Goal: Task Accomplishment & Management: Manage account settings

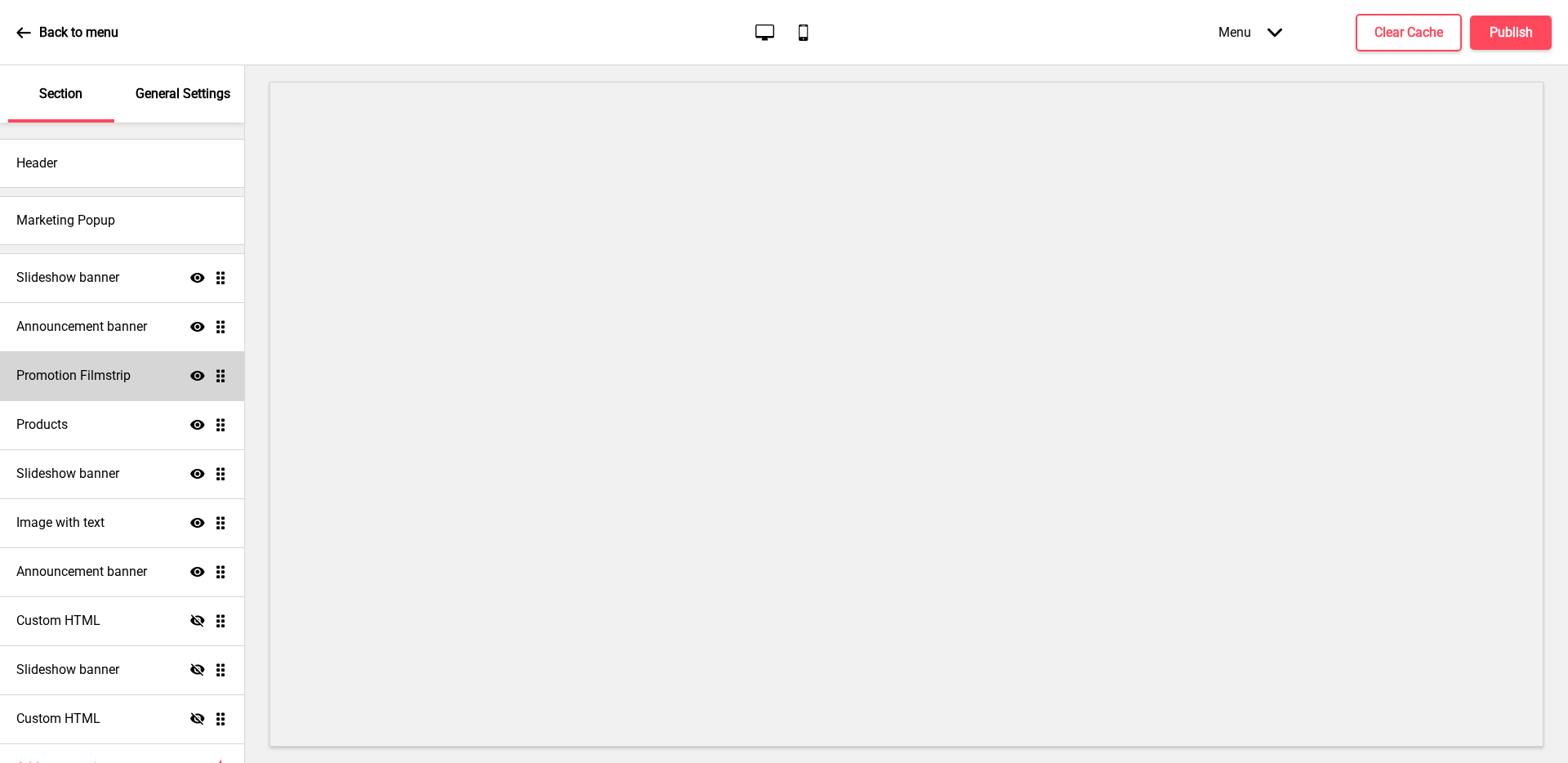
scroll to position [86, 0]
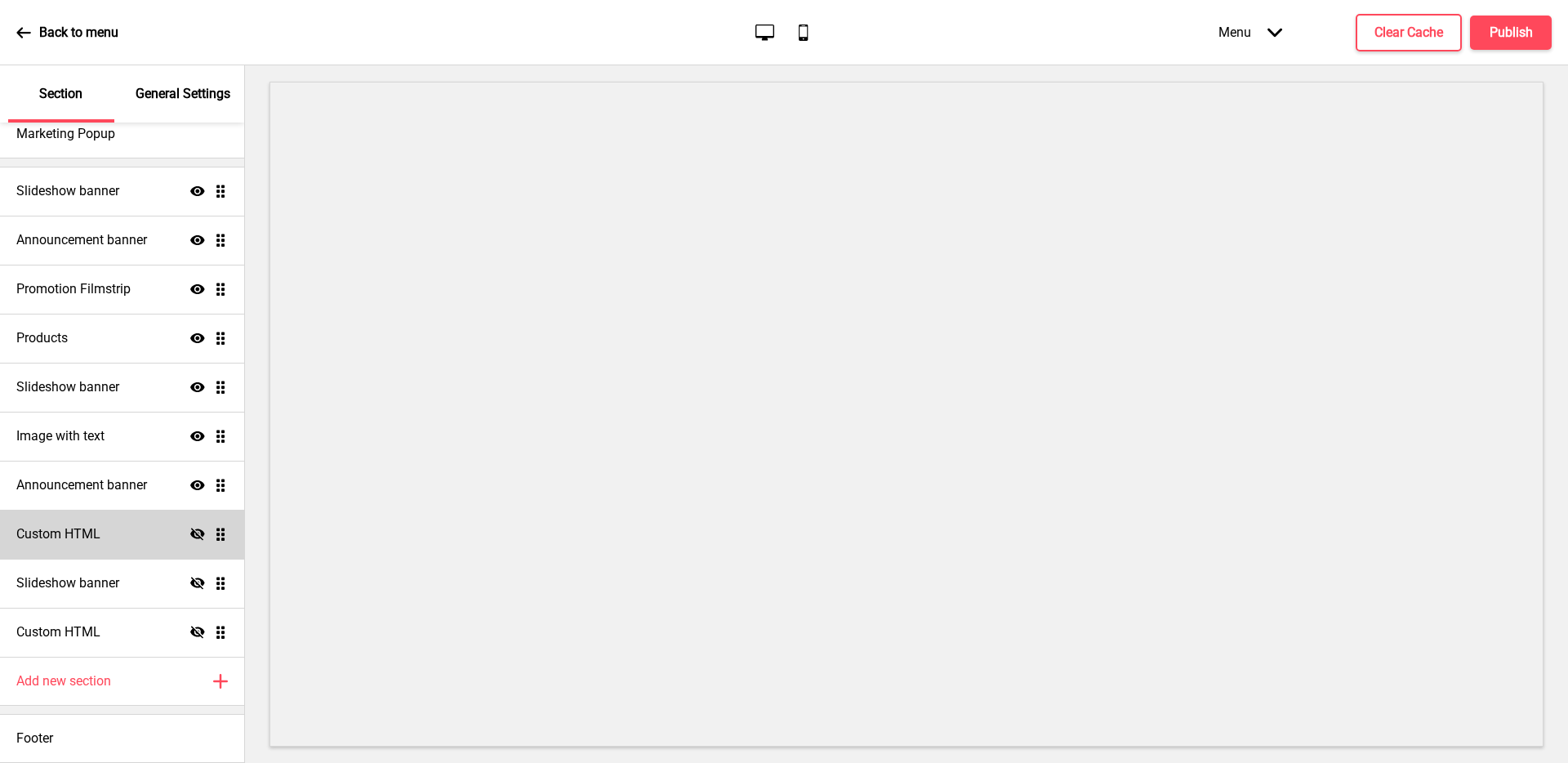
click at [91, 544] on div "Custom HTML Hide Drag" at bounding box center [122, 534] width 244 height 49
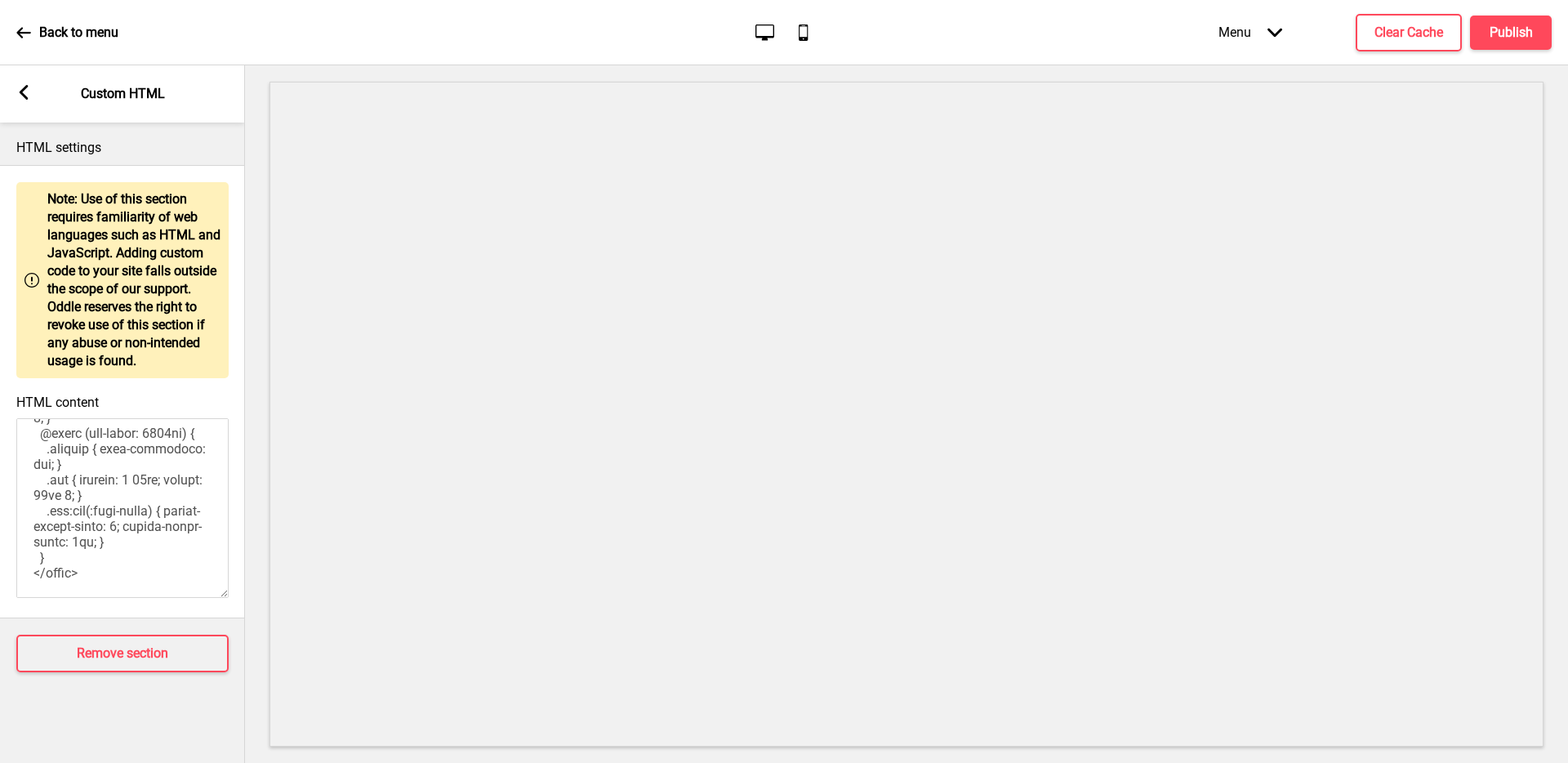
scroll to position [1103, 0]
click at [23, 95] on icon at bounding box center [23, 92] width 9 height 15
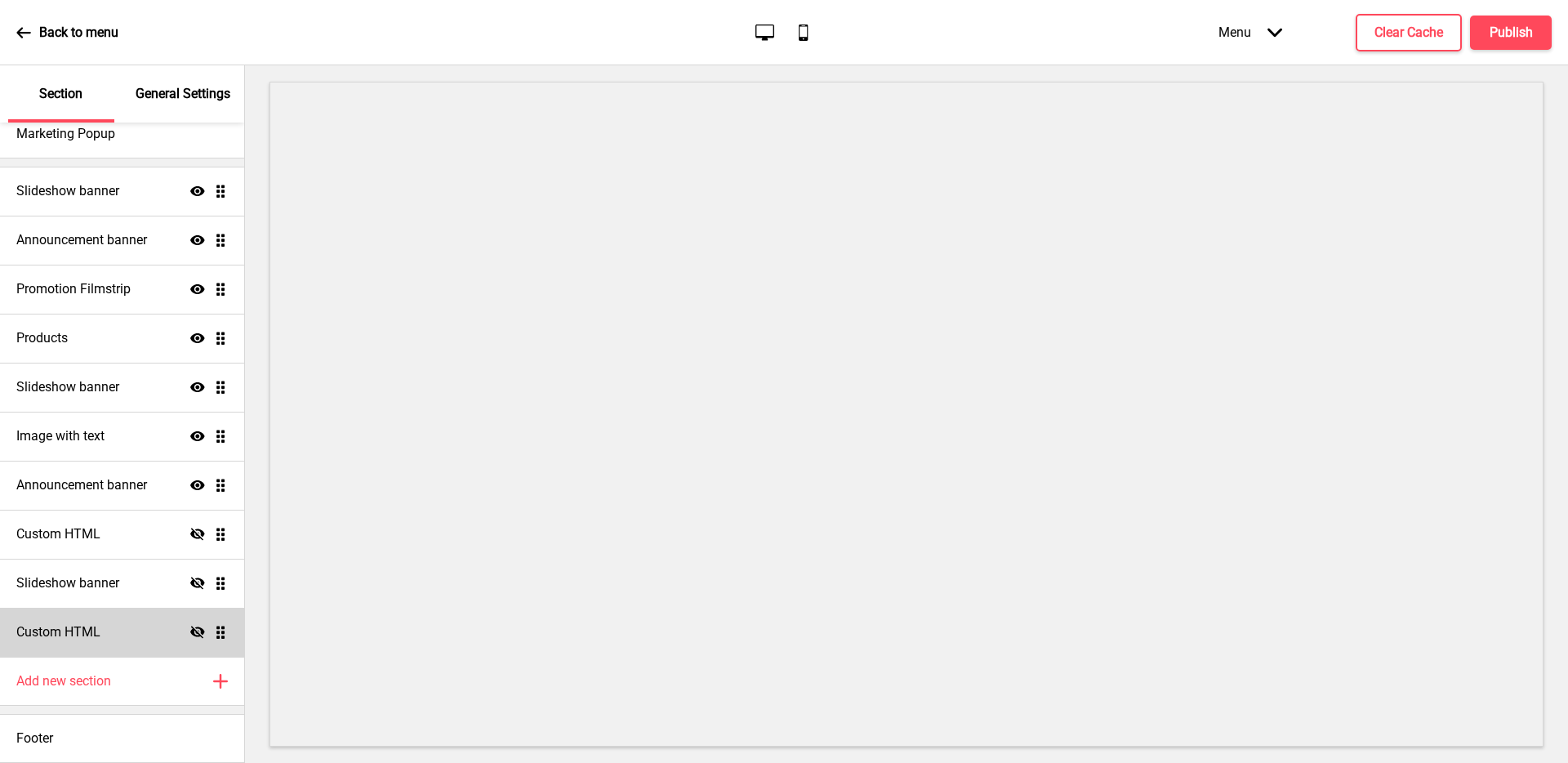
click at [87, 628] on h4 "Custom HTML" at bounding box center [58, 631] width 84 height 18
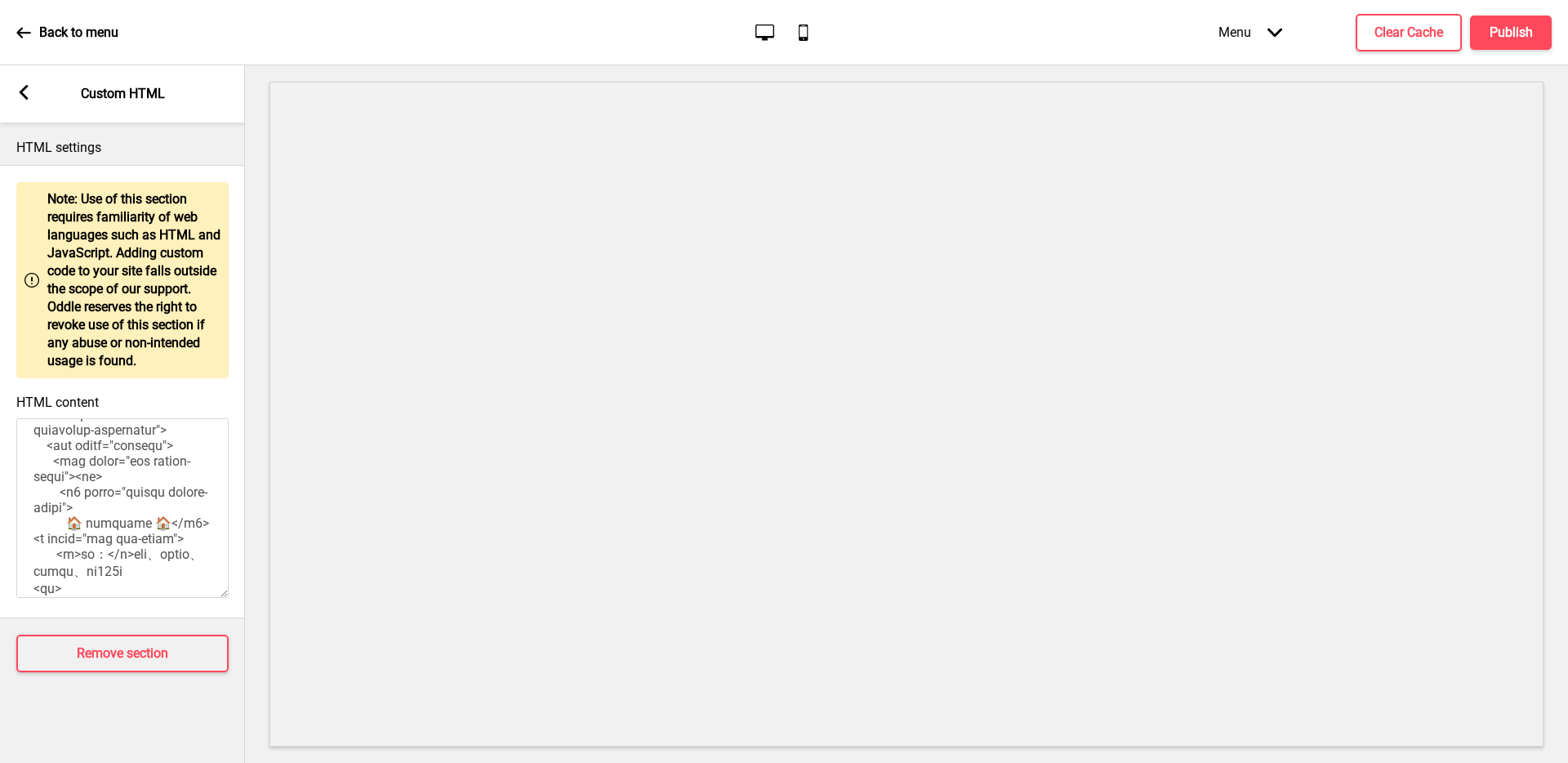
scroll to position [340, 0]
click at [33, 100] on div "Arrow left Custom HTML" at bounding box center [122, 94] width 245 height 57
click at [19, 96] on rect at bounding box center [23, 92] width 15 height 15
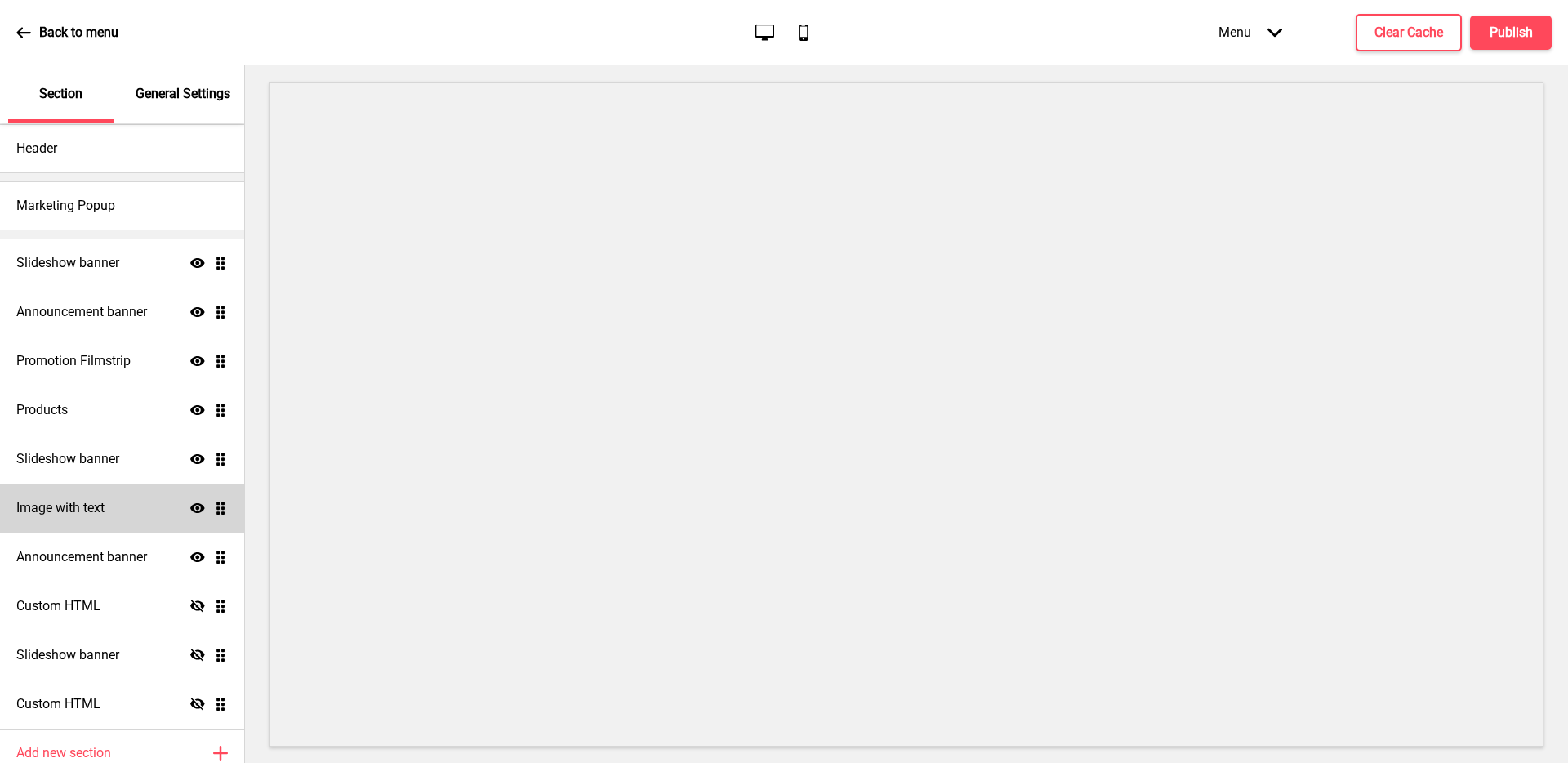
scroll to position [0, 0]
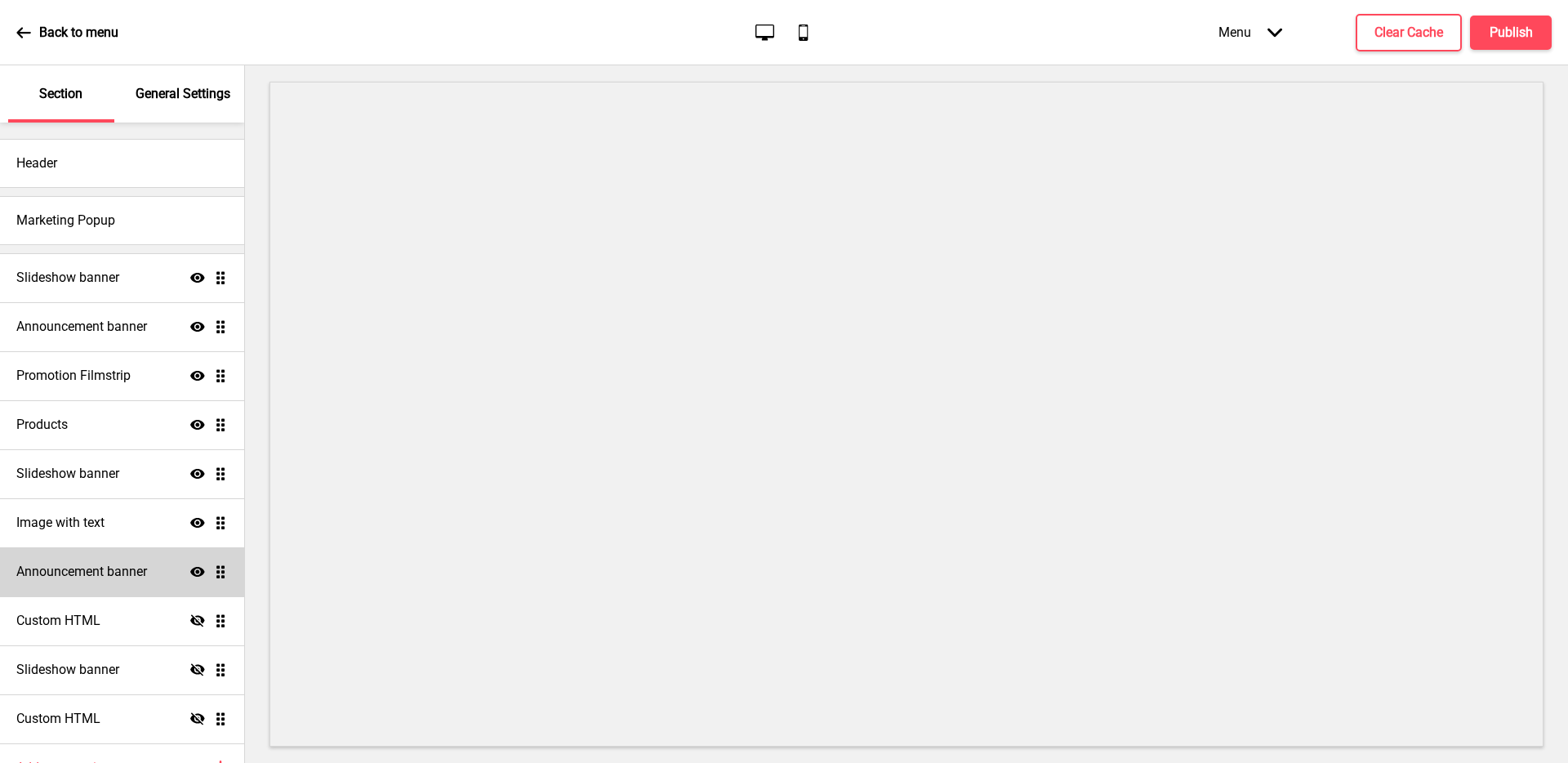
click at [106, 580] on h4 "Announcement banner" at bounding box center [81, 571] width 131 height 18
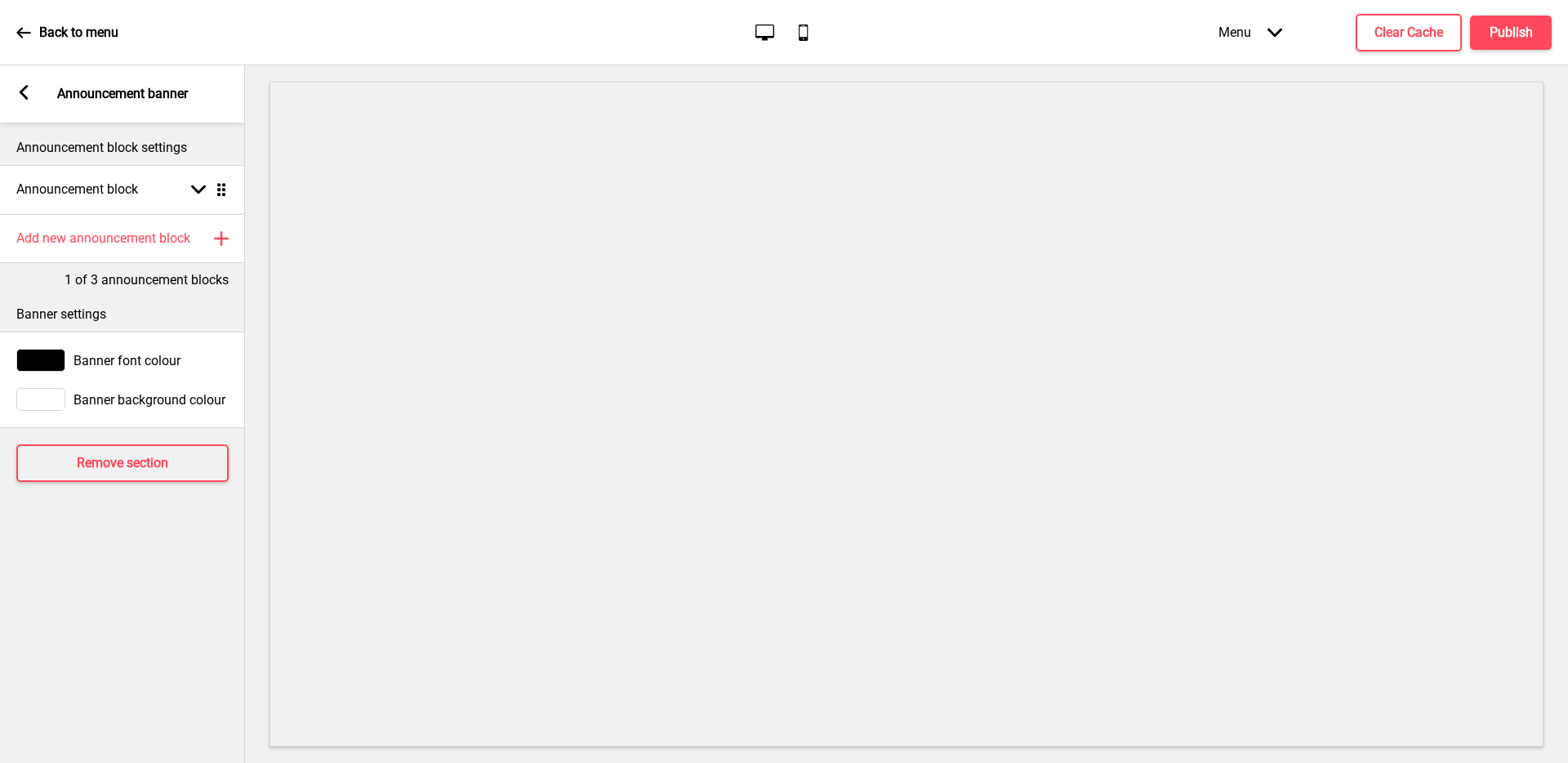
click at [22, 93] on icon at bounding box center [23, 92] width 9 height 15
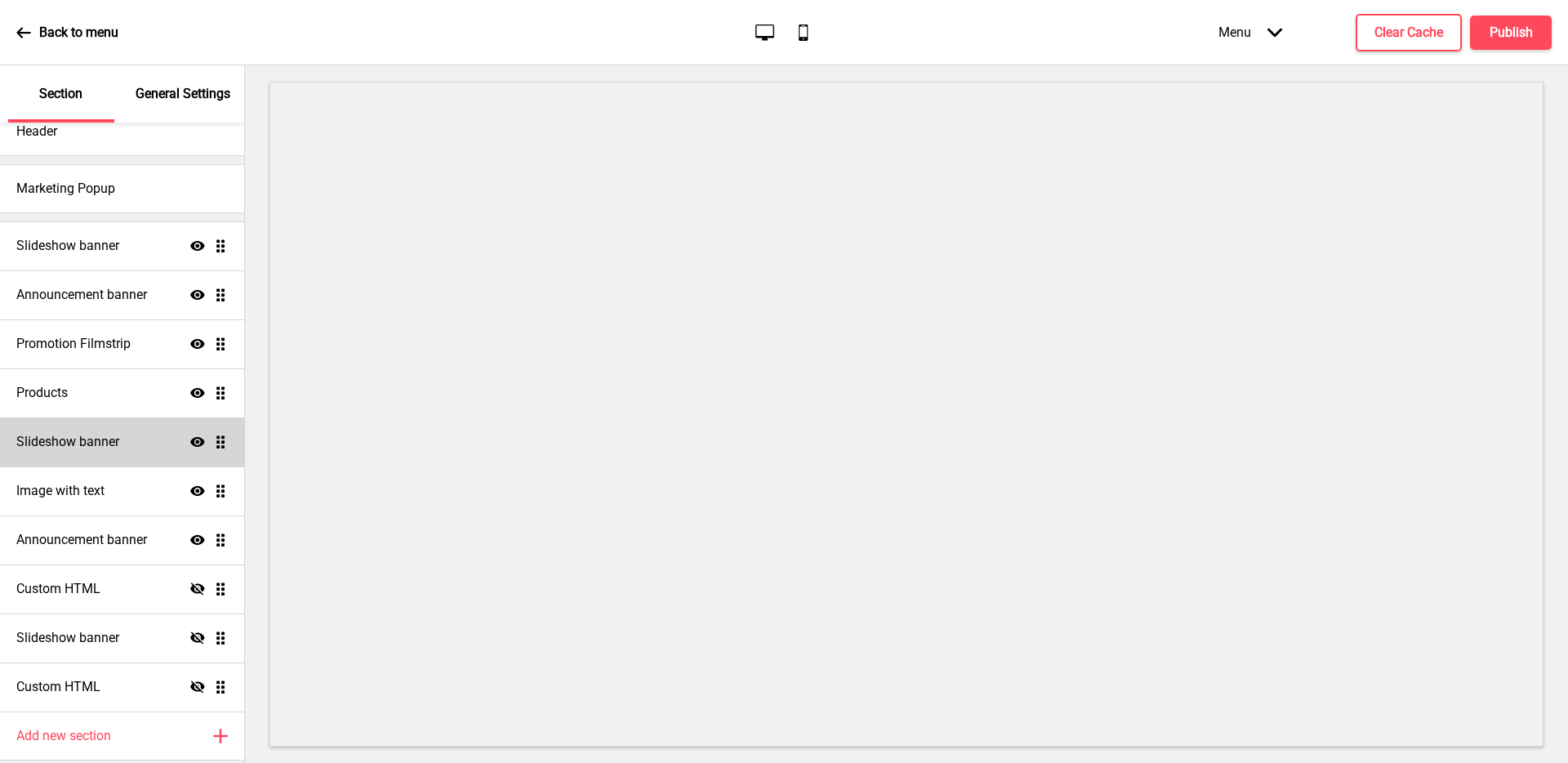
scroll to position [86, 0]
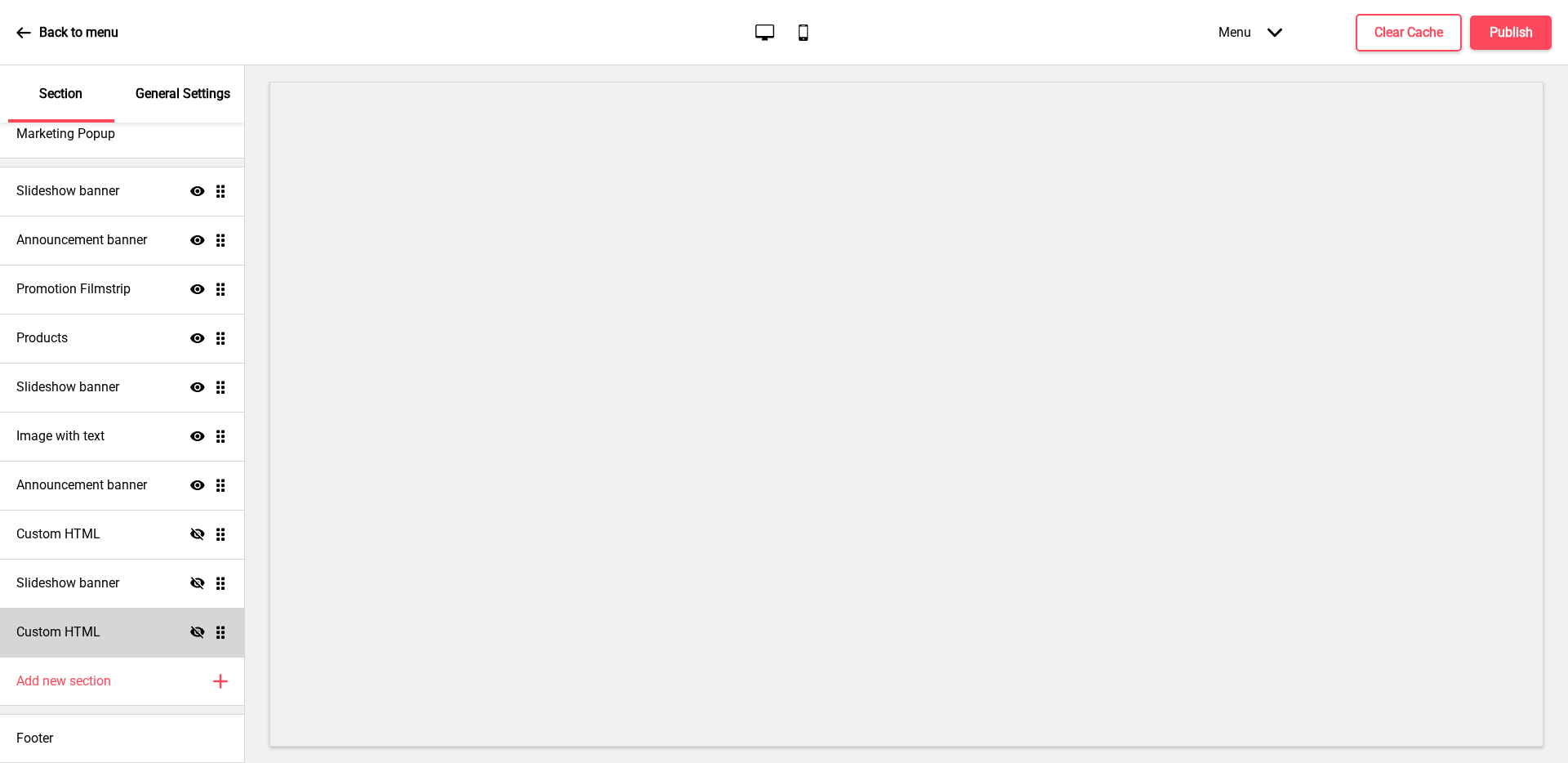
click at [190, 634] on icon "Hide" at bounding box center [198, 632] width 15 height 15
click at [190, 634] on icon "Show" at bounding box center [198, 632] width 15 height 15
click at [190, 634] on icon "Hide" at bounding box center [198, 632] width 15 height 15
click at [190, 634] on icon "Show" at bounding box center [198, 632] width 15 height 15
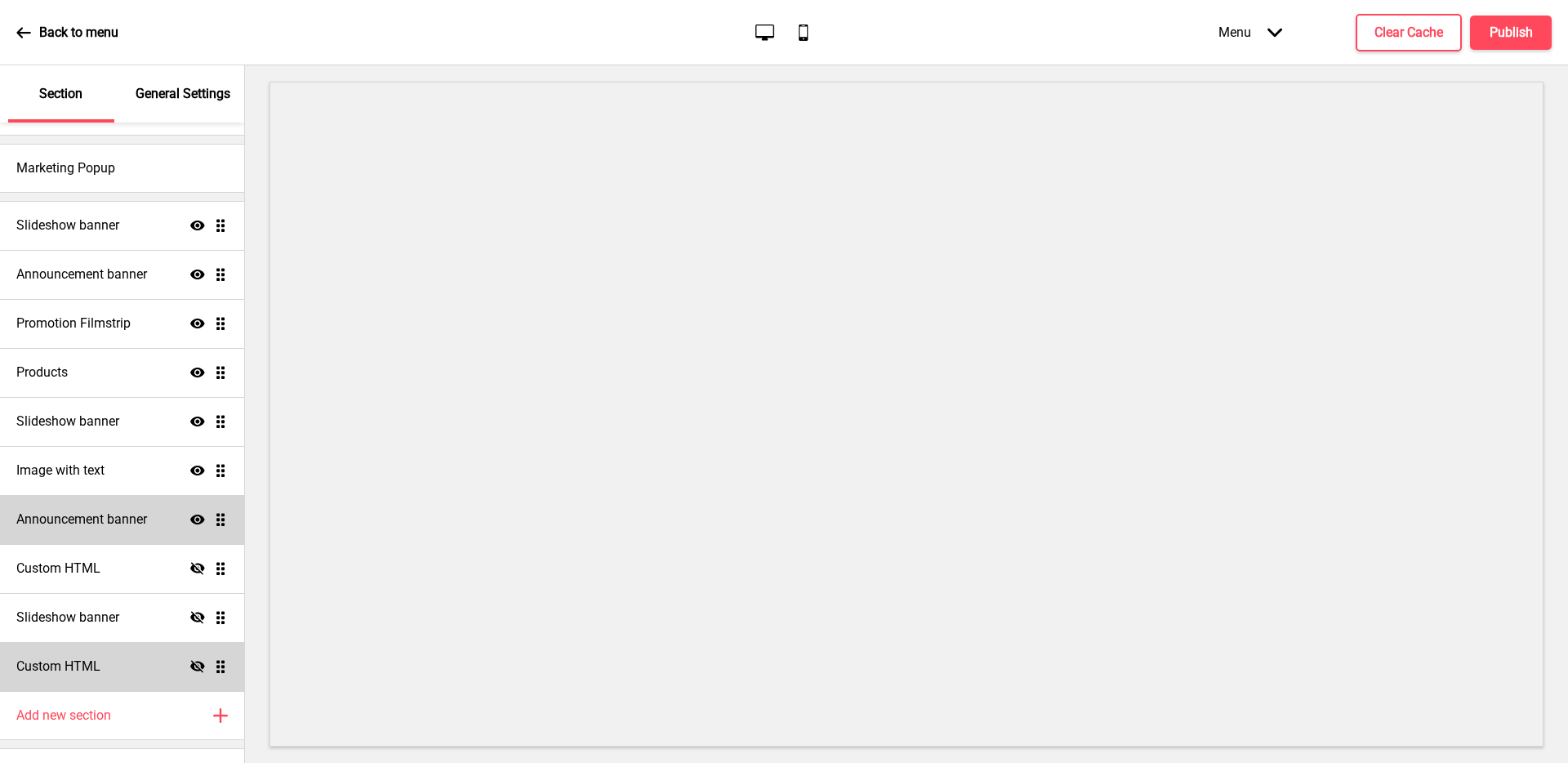
scroll to position [49, 0]
click at [190, 517] on icon "Show" at bounding box center [198, 522] width 15 height 15
click at [190, 517] on icon at bounding box center [198, 522] width 15 height 13
click at [190, 517] on icon "Show" at bounding box center [198, 522] width 15 height 15
click at [190, 517] on icon at bounding box center [198, 522] width 15 height 13
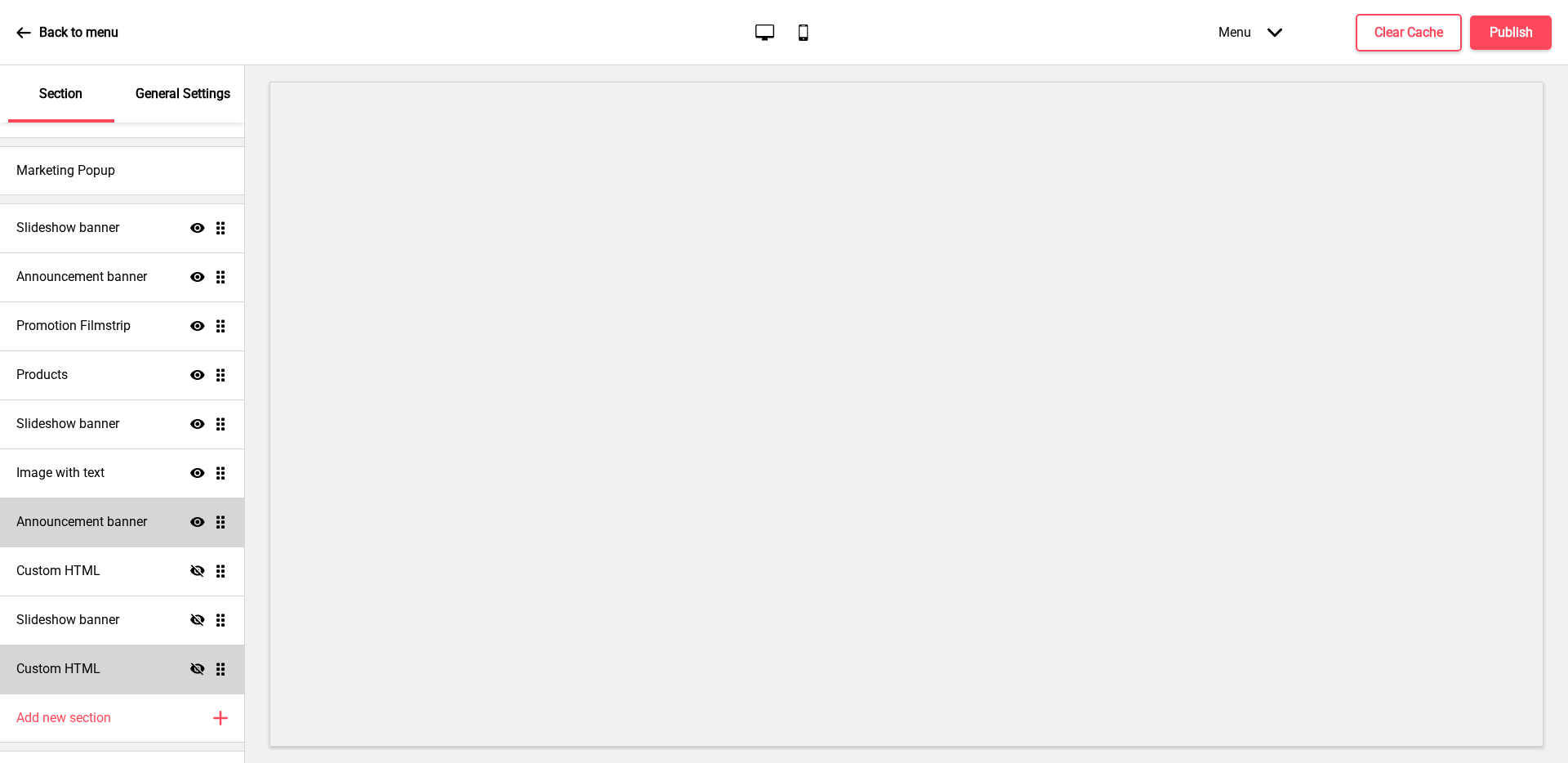
click at [110, 516] on h4 "Announcement banner" at bounding box center [81, 522] width 131 height 18
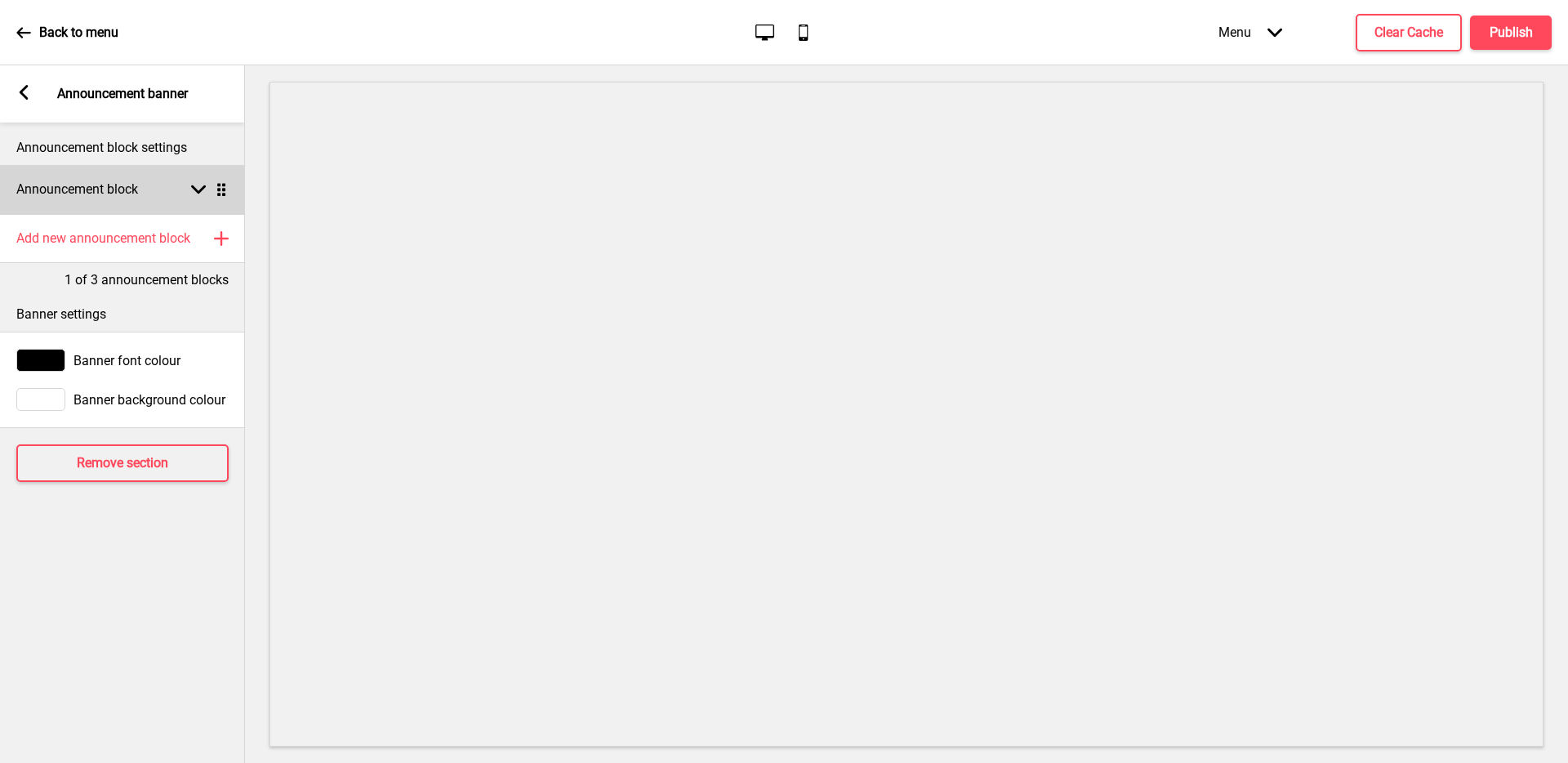
click at [196, 186] on rect at bounding box center [199, 189] width 15 height 15
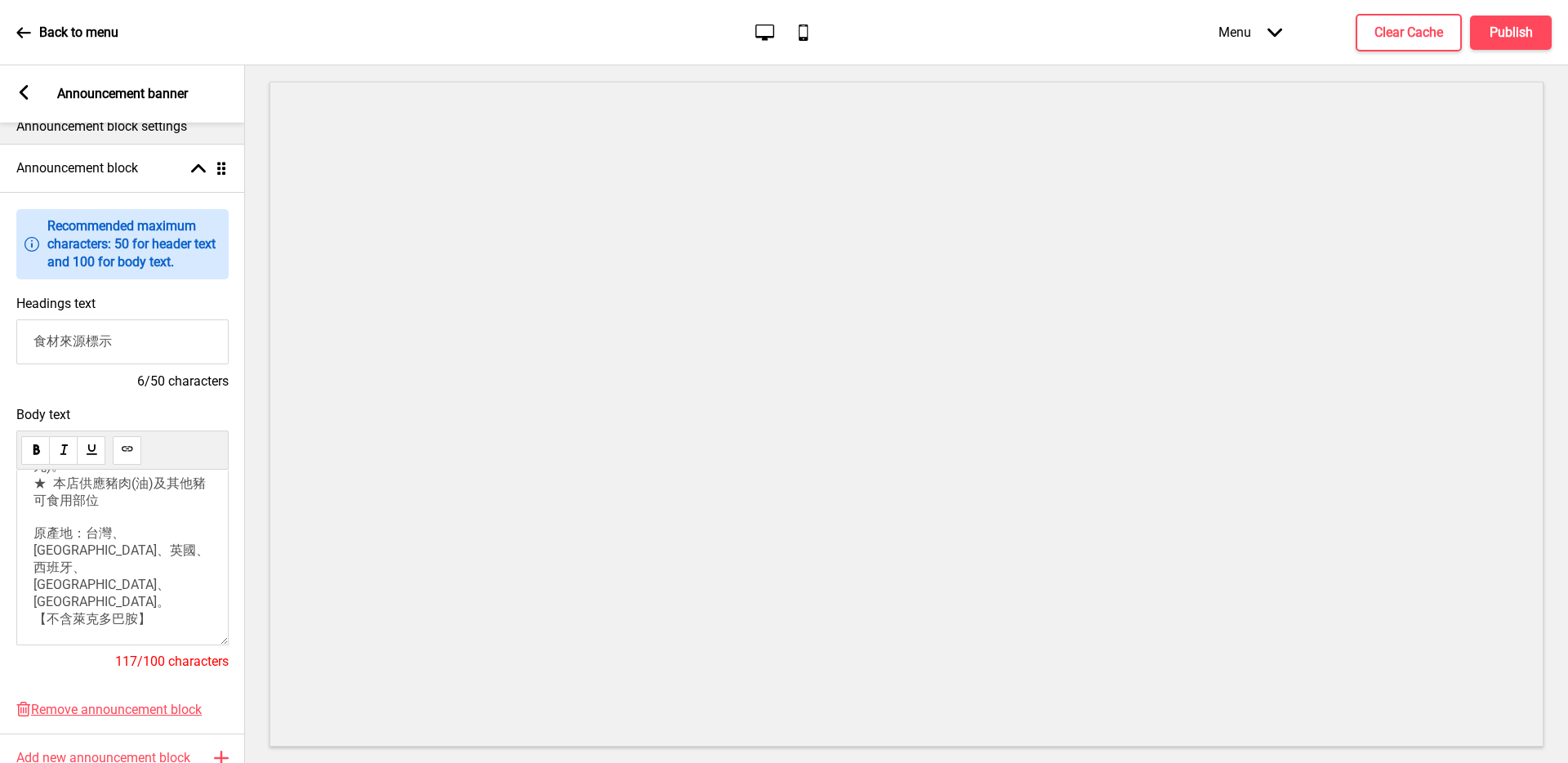
scroll to position [23, 0]
click at [175, 604] on p "★ 本店選用美國牛肉(牛肉片)及澳洲牛肉(牛肉片、牛肉丸)。 ★ 本店供應豬肉(油)及其他豬可食用部位 原產地：台灣、[GEOGRAPHIC_DATA]、英國…" at bounding box center [122, 548] width 178 height 252
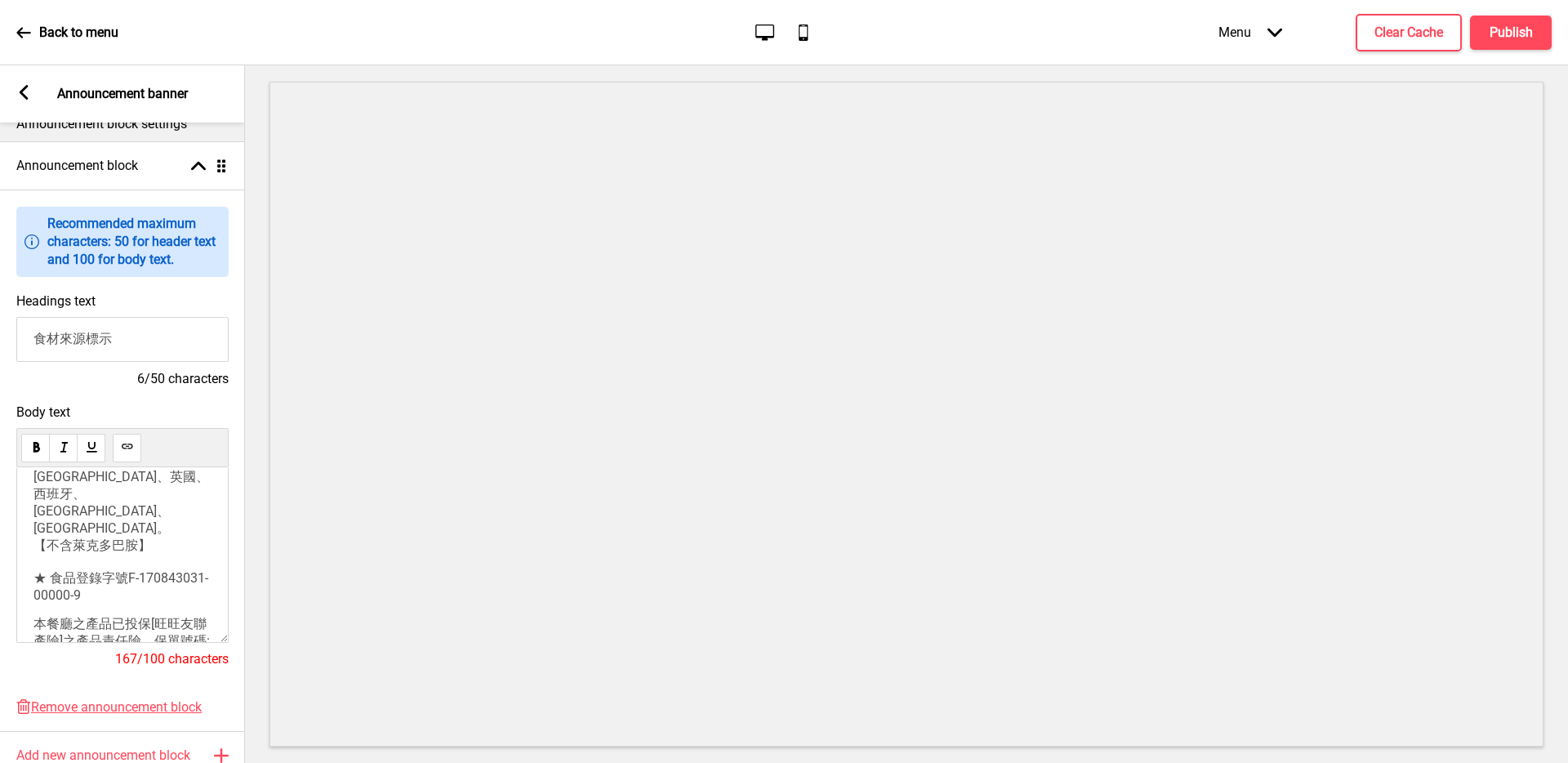
click at [169, 527] on p "★ 本店選用美國牛肉(牛肉片)及澳洲牛肉(牛肉片、牛肉丸)。 ★ 本店供應豬肉(油)及其他豬可食用部位 原產地：台灣、[GEOGRAPHIC_DATA]、英國…" at bounding box center [122, 476] width 178 height 252
click at [111, 616] on p "﻿" at bounding box center [122, 624] width 178 height 16
click at [1515, 30] on h4 "Publish" at bounding box center [1511, 32] width 44 height 18
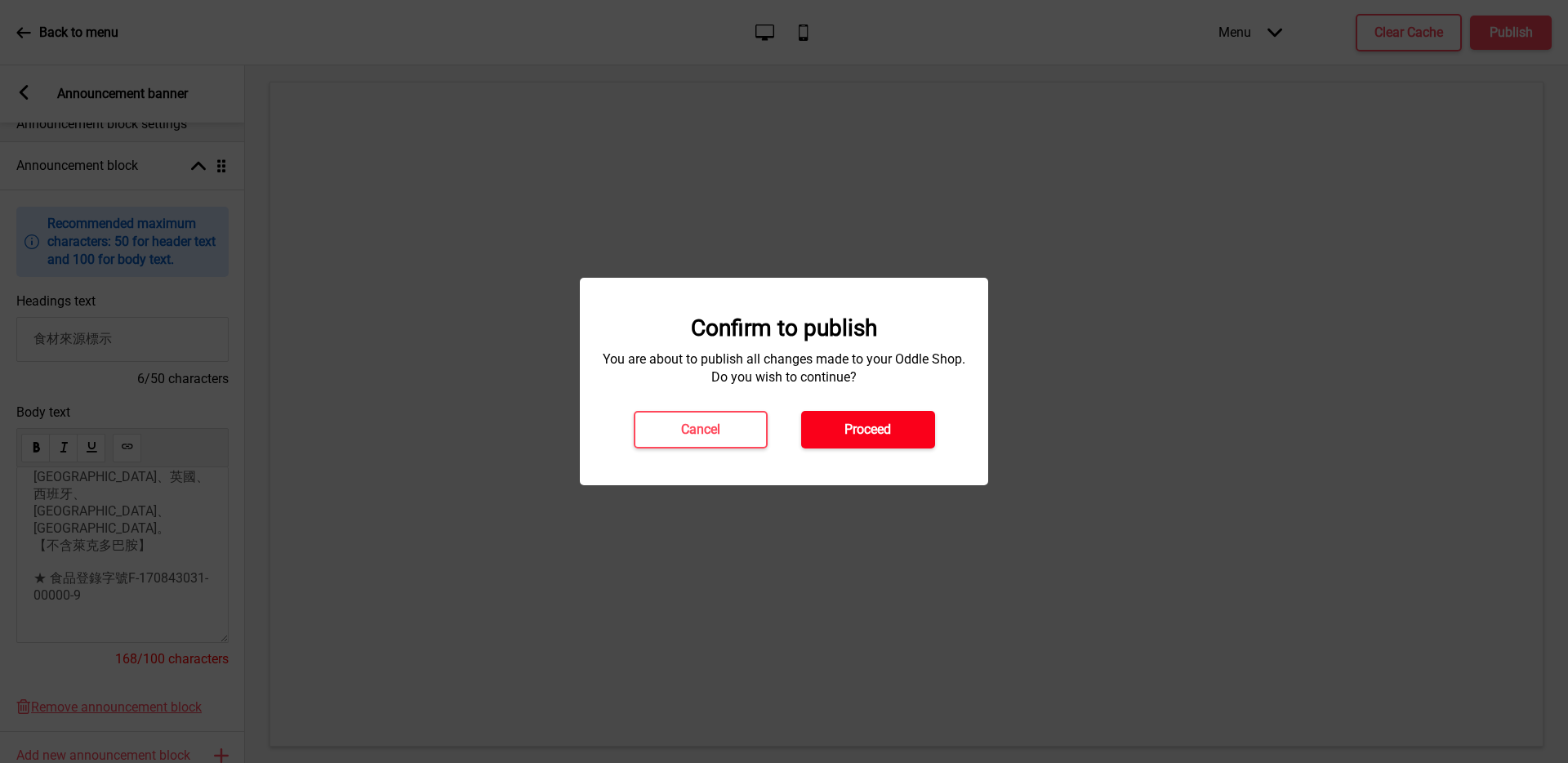
click at [880, 435] on h4 "Proceed" at bounding box center [867, 429] width 47 height 18
